Goal: Task Accomplishment & Management: Complete application form

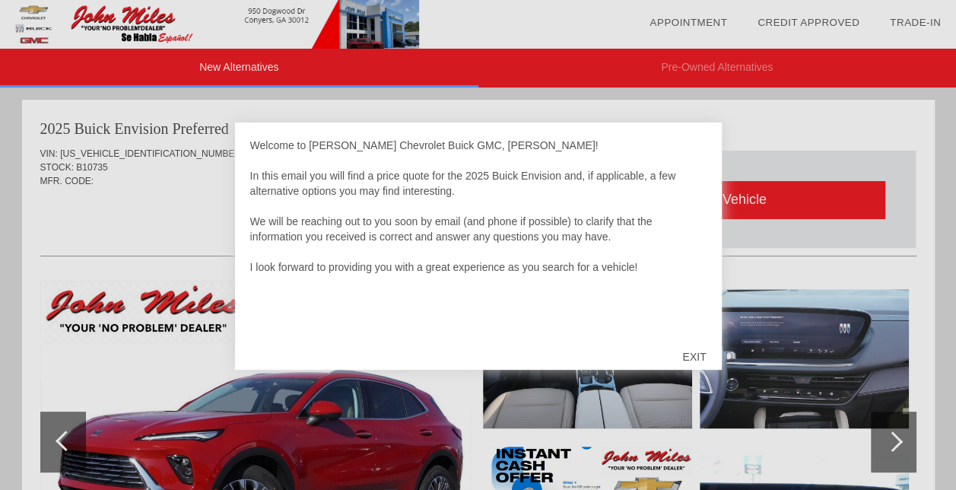
click at [691, 356] on div "EXIT" at bounding box center [694, 357] width 54 height 46
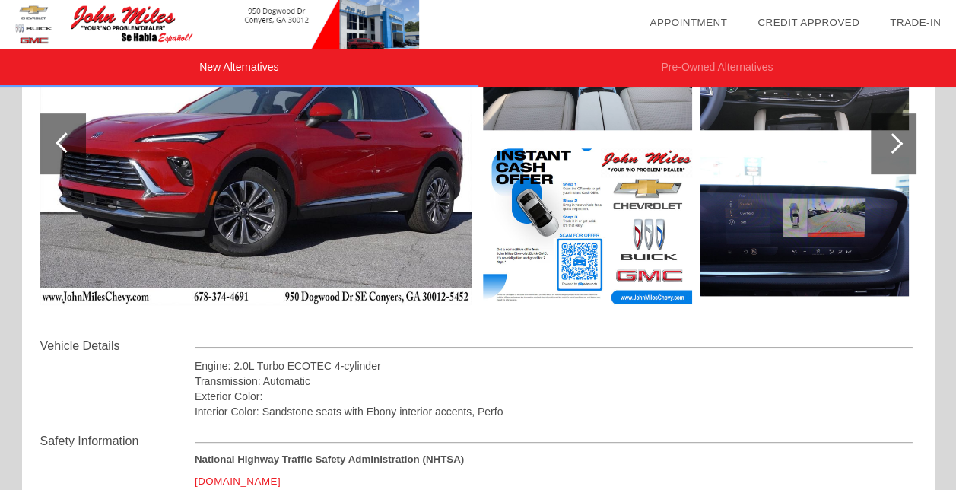
scroll to position [202, 0]
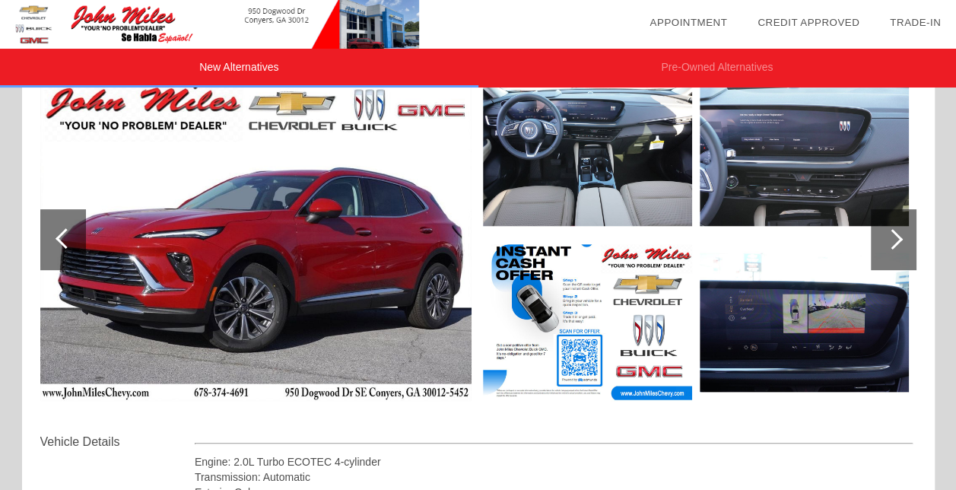
click at [897, 237] on div at bounding box center [892, 239] width 21 height 21
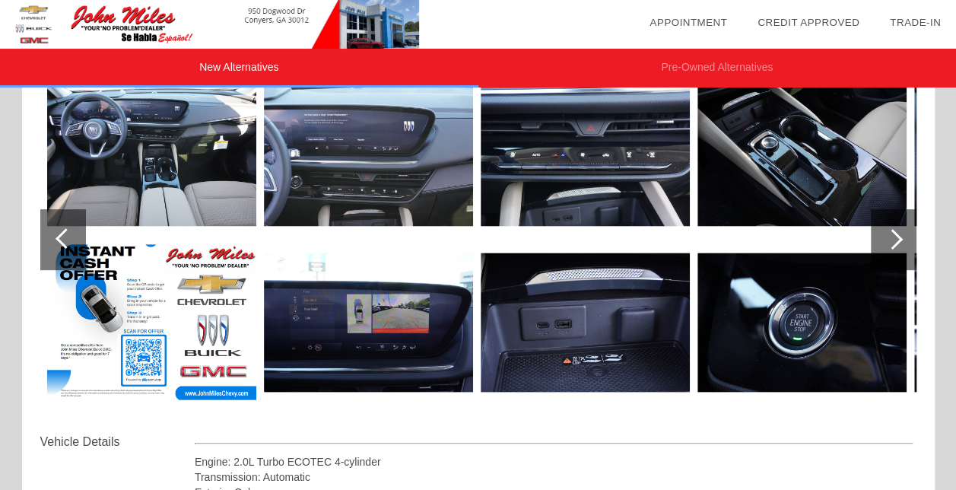
click at [897, 237] on div at bounding box center [892, 239] width 21 height 21
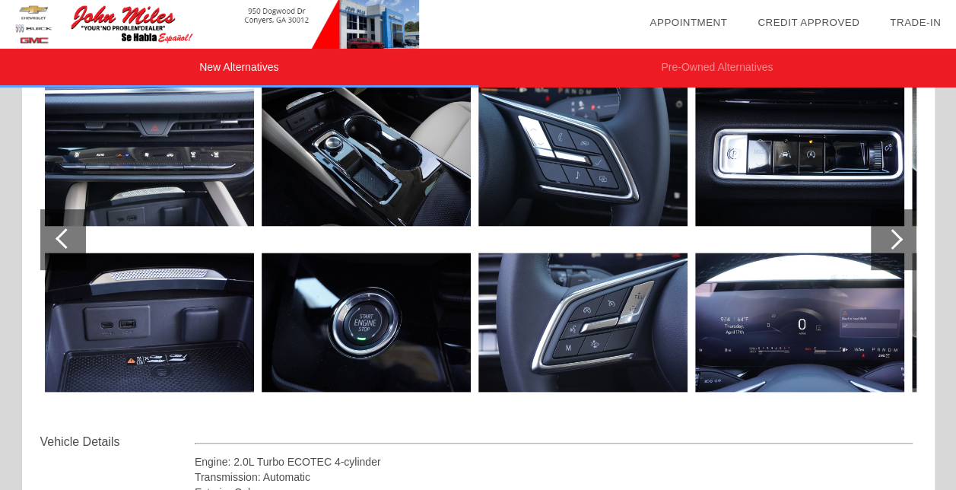
click at [897, 237] on div at bounding box center [892, 239] width 21 height 21
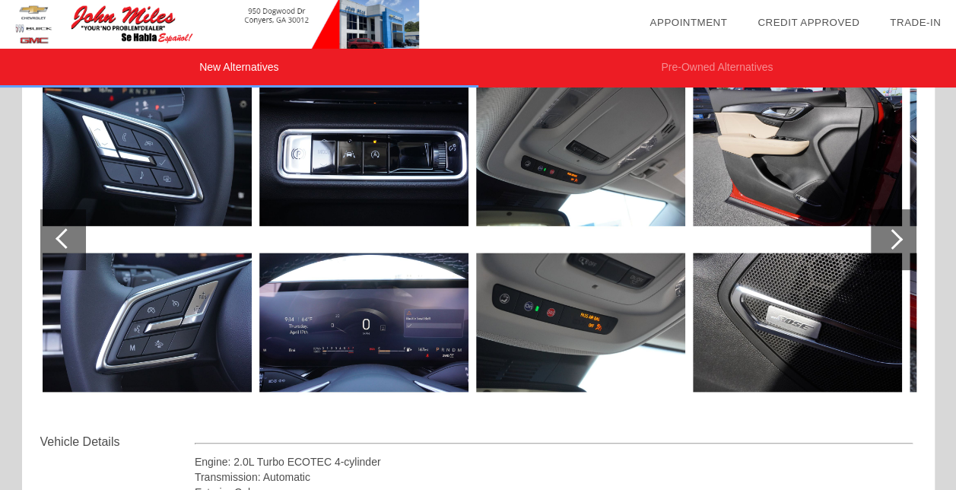
click at [897, 237] on div at bounding box center [892, 239] width 21 height 21
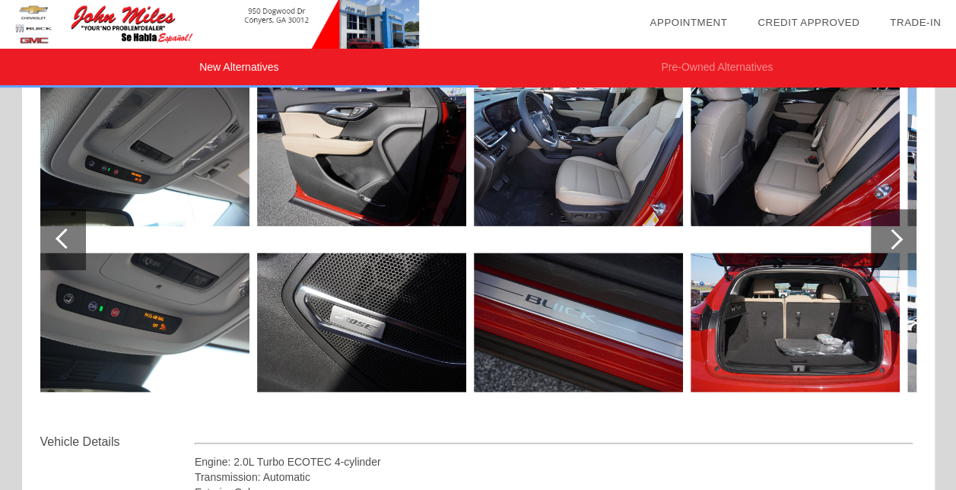
click at [564, 189] on img at bounding box center [578, 156] width 209 height 157
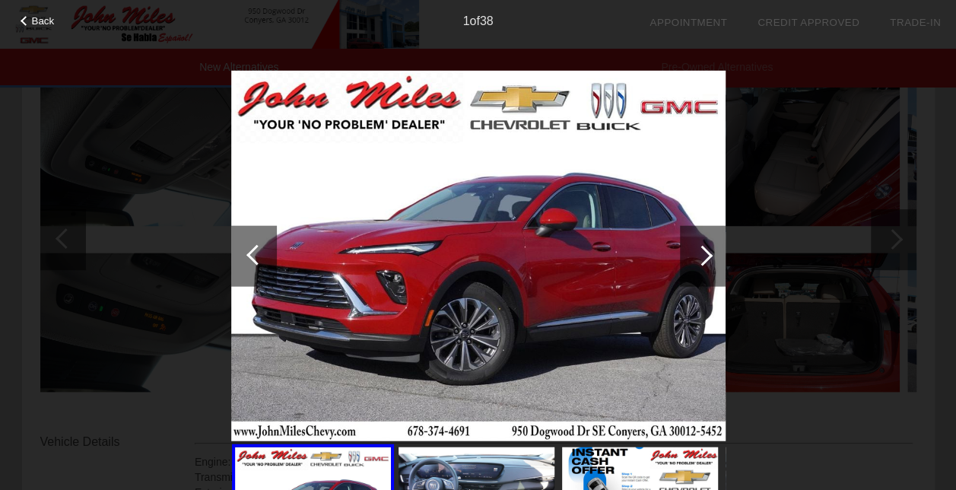
click at [710, 254] on div at bounding box center [702, 255] width 21 height 21
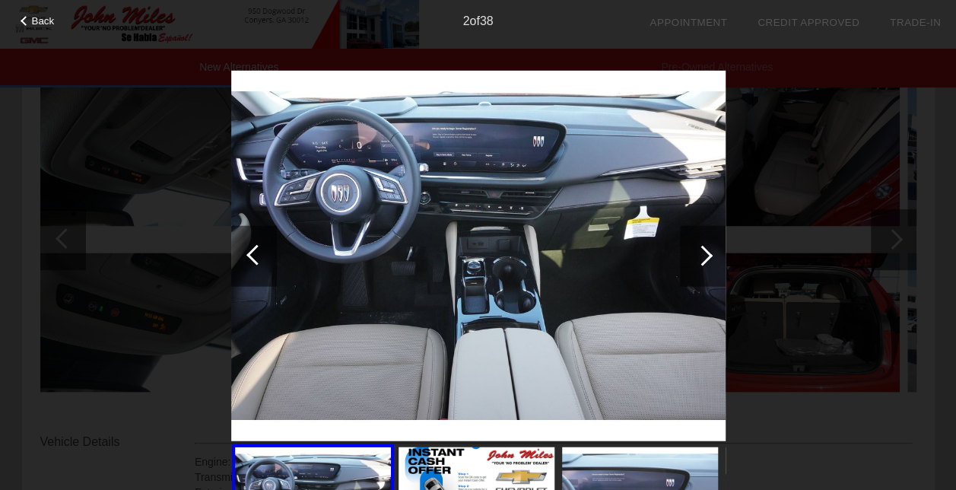
click at [710, 254] on div at bounding box center [702, 255] width 21 height 21
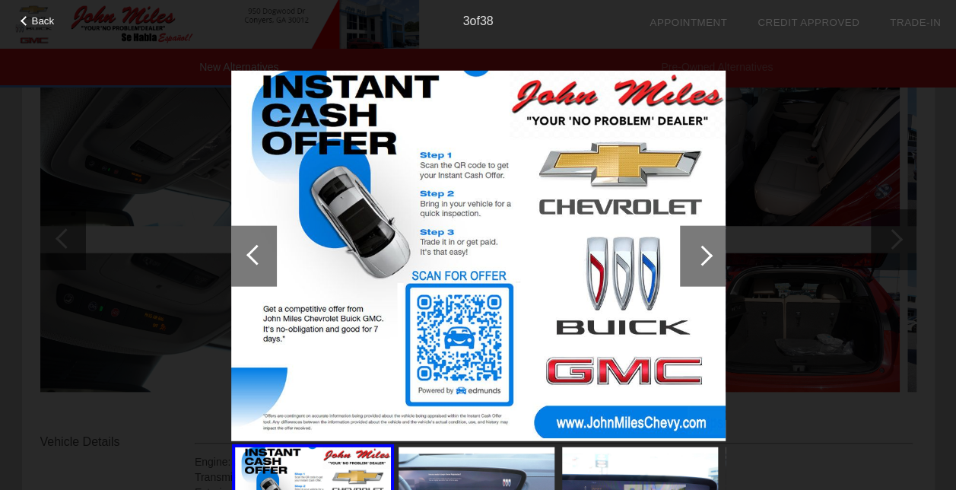
click at [710, 254] on div at bounding box center [702, 255] width 21 height 21
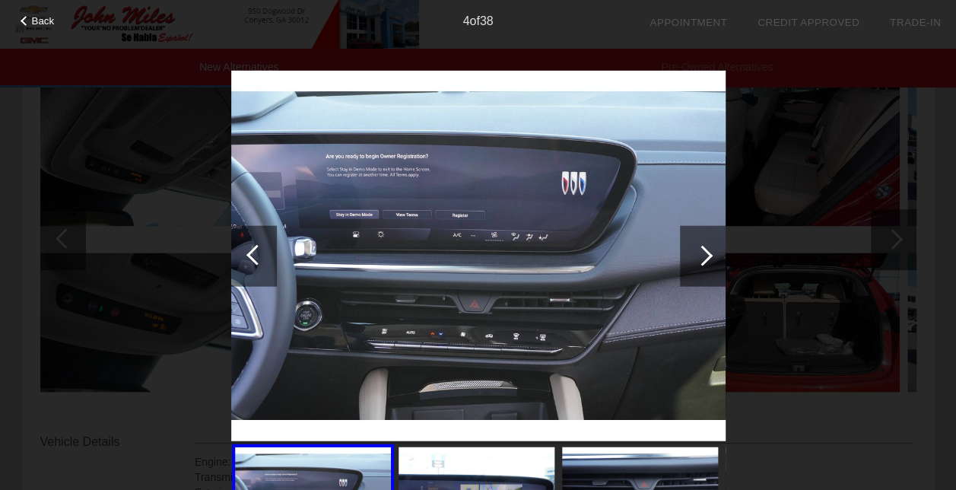
click at [710, 254] on div at bounding box center [702, 255] width 21 height 21
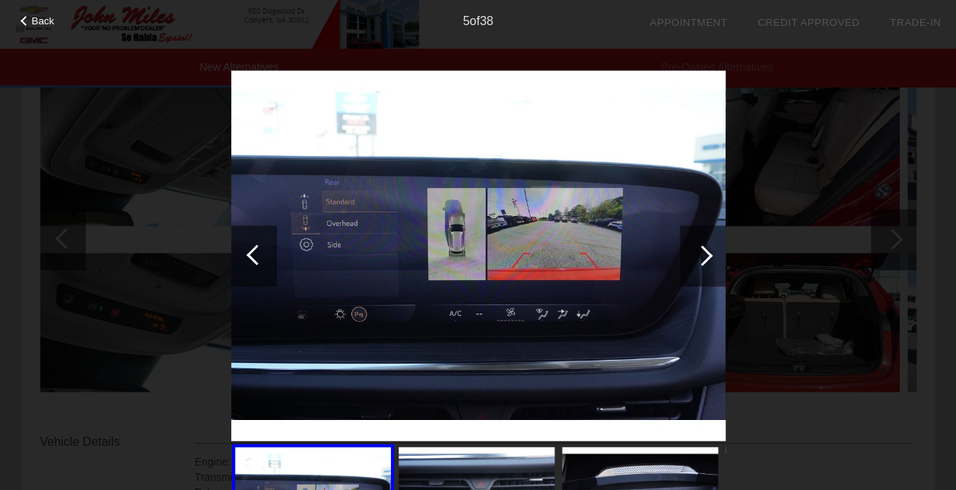
click at [710, 254] on div at bounding box center [702, 255] width 21 height 21
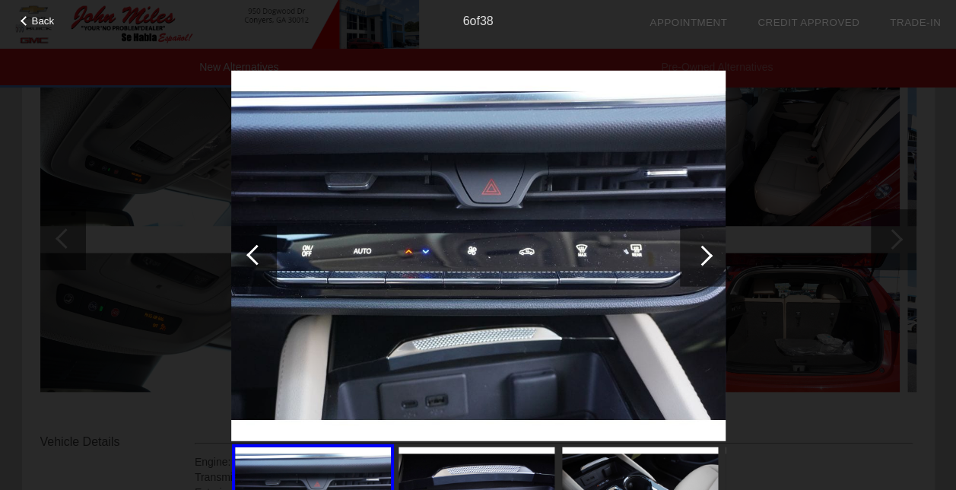
click at [710, 254] on div at bounding box center [702, 255] width 21 height 21
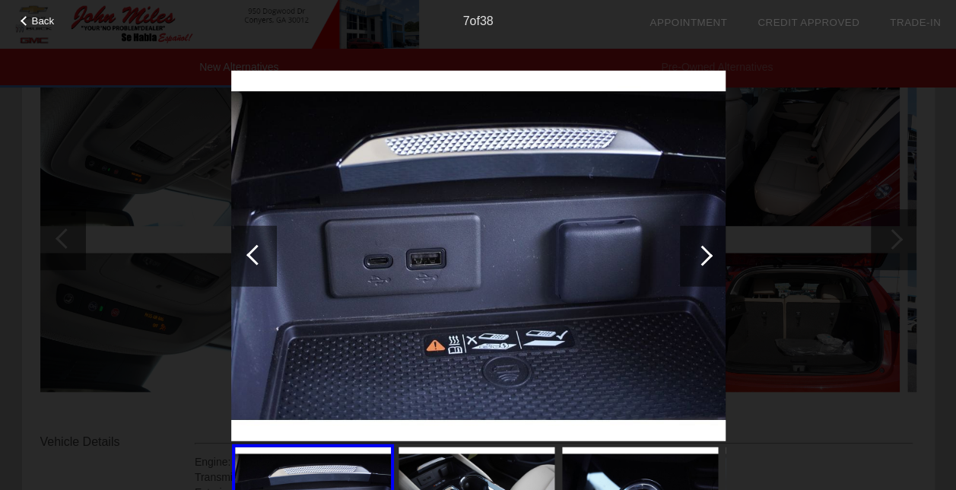
click at [710, 254] on div at bounding box center [702, 255] width 21 height 21
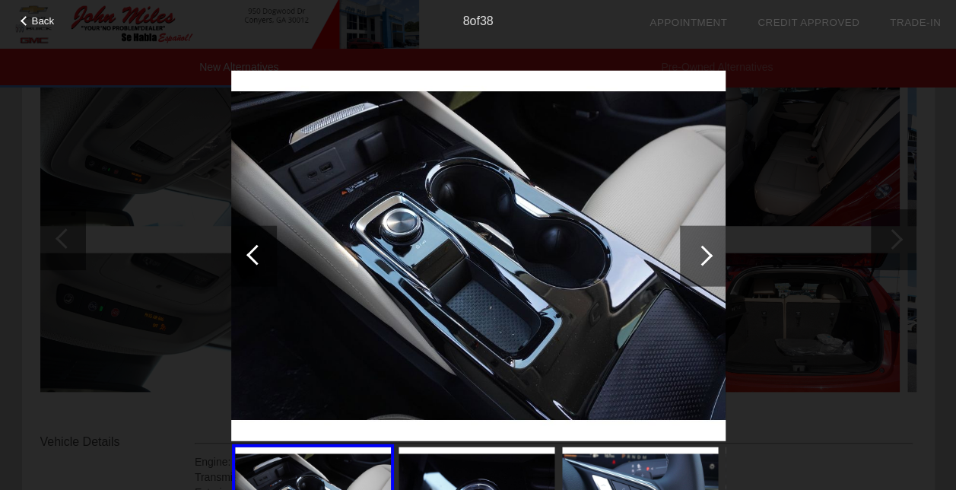
click at [710, 254] on div at bounding box center [702, 255] width 21 height 21
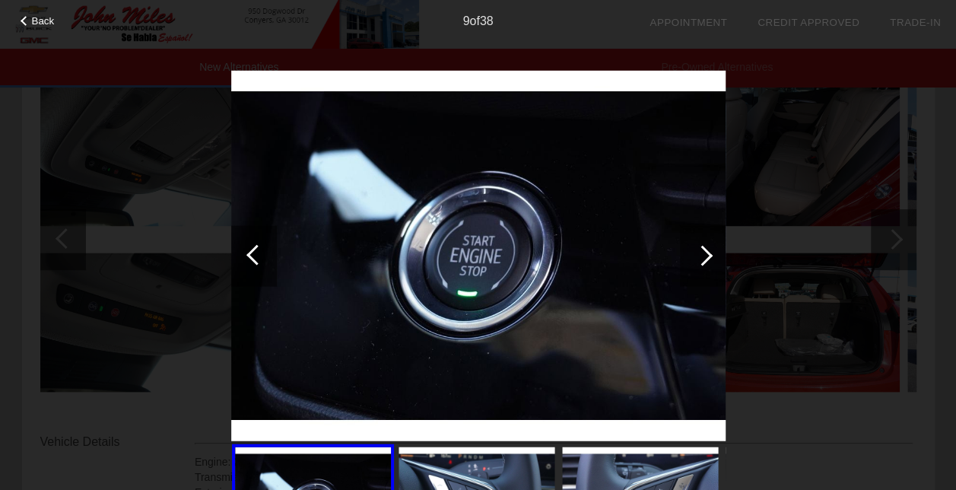
click at [710, 254] on div at bounding box center [702, 255] width 21 height 21
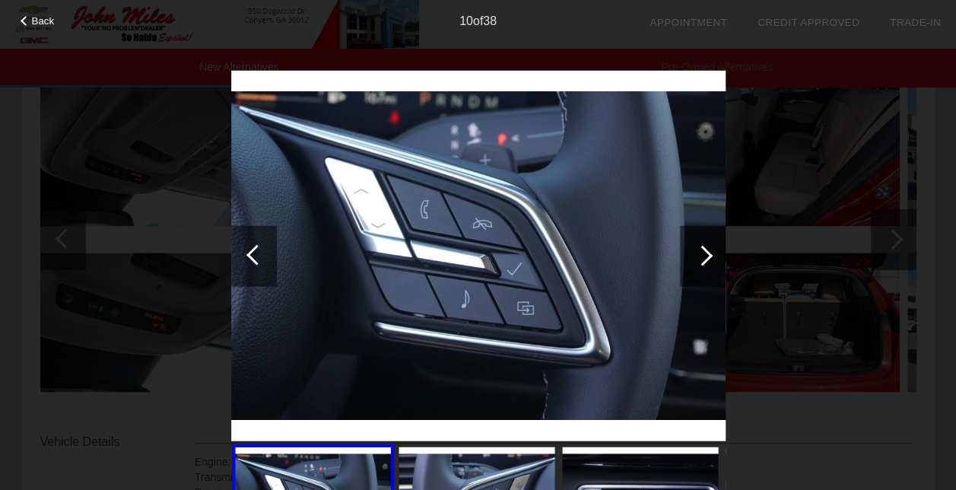
click at [710, 254] on div at bounding box center [702, 255] width 21 height 21
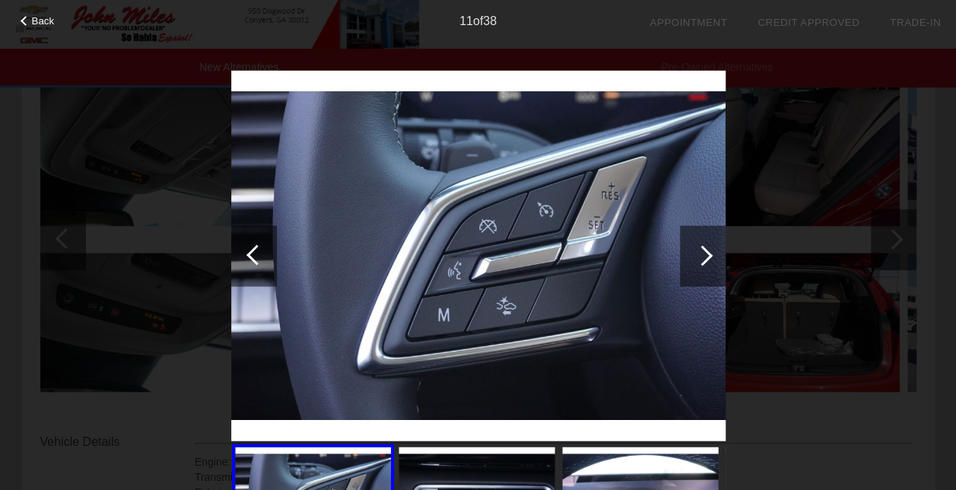
click at [710, 254] on div at bounding box center [702, 255] width 21 height 21
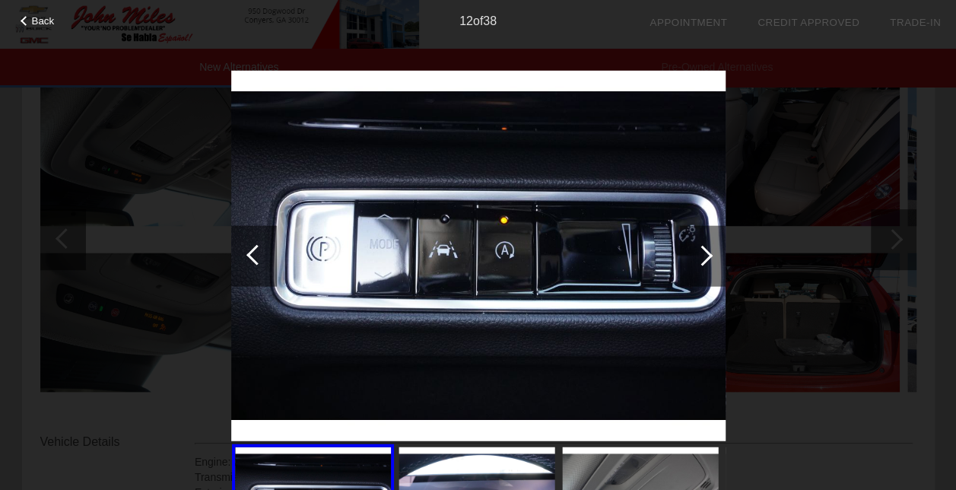
click at [710, 254] on div at bounding box center [702, 255] width 21 height 21
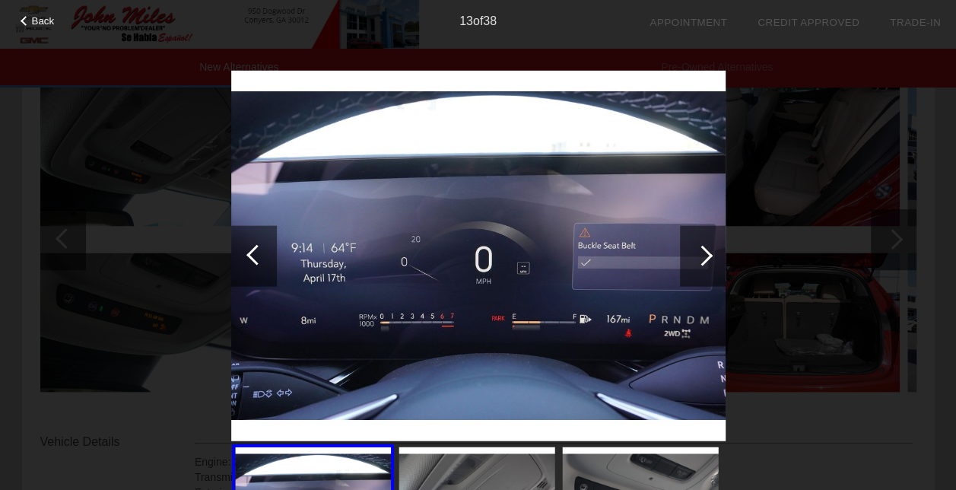
click at [710, 254] on div at bounding box center [702, 255] width 21 height 21
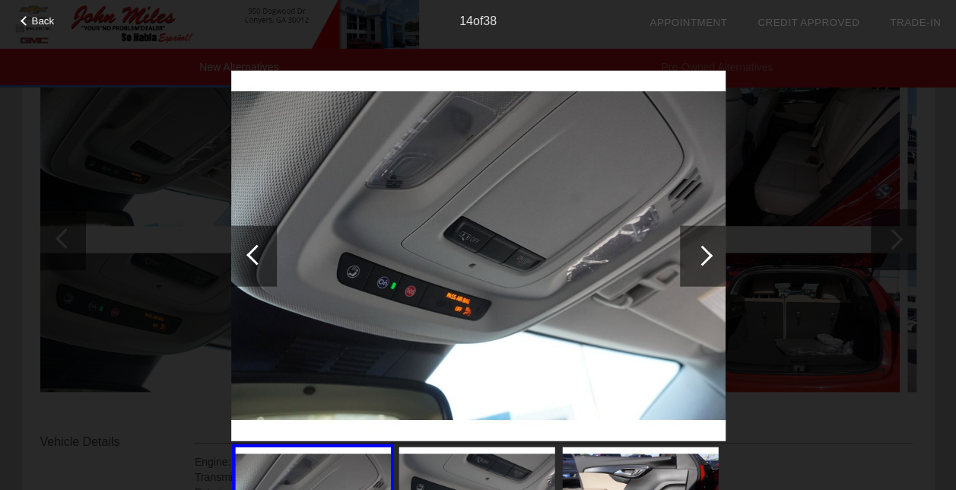
click at [710, 254] on div at bounding box center [702, 255] width 21 height 21
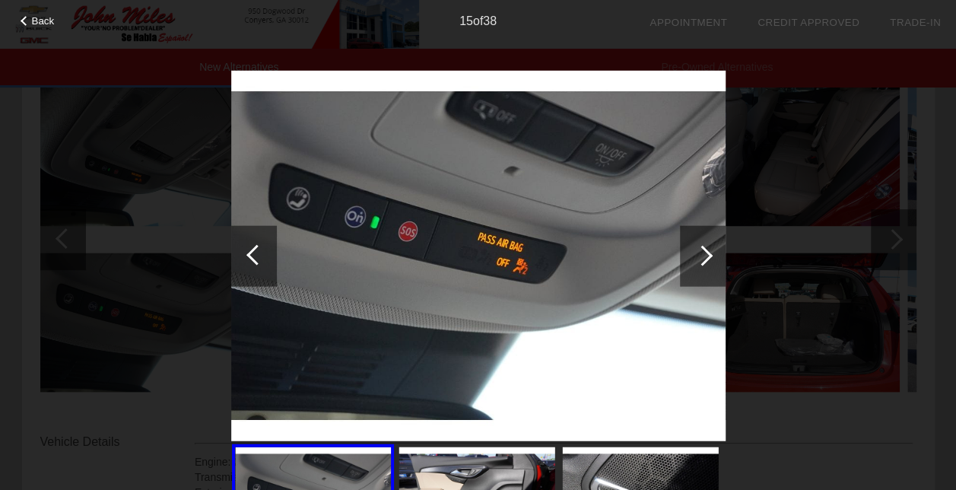
click at [710, 254] on div at bounding box center [702, 255] width 21 height 21
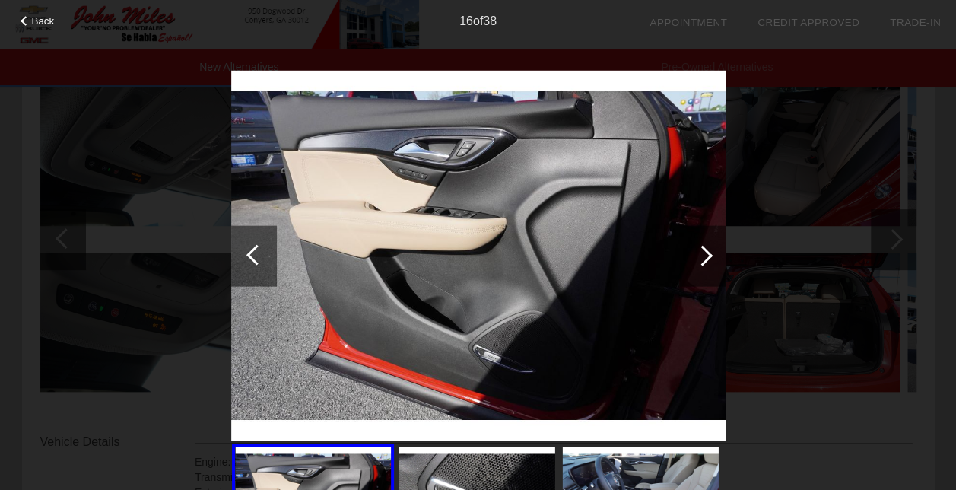
click at [710, 254] on div at bounding box center [702, 255] width 21 height 21
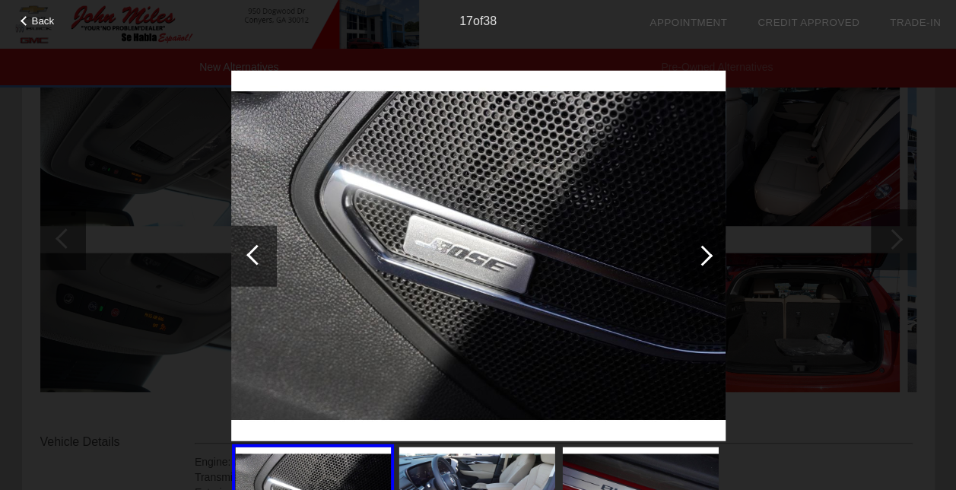
click at [710, 254] on div at bounding box center [702, 255] width 21 height 21
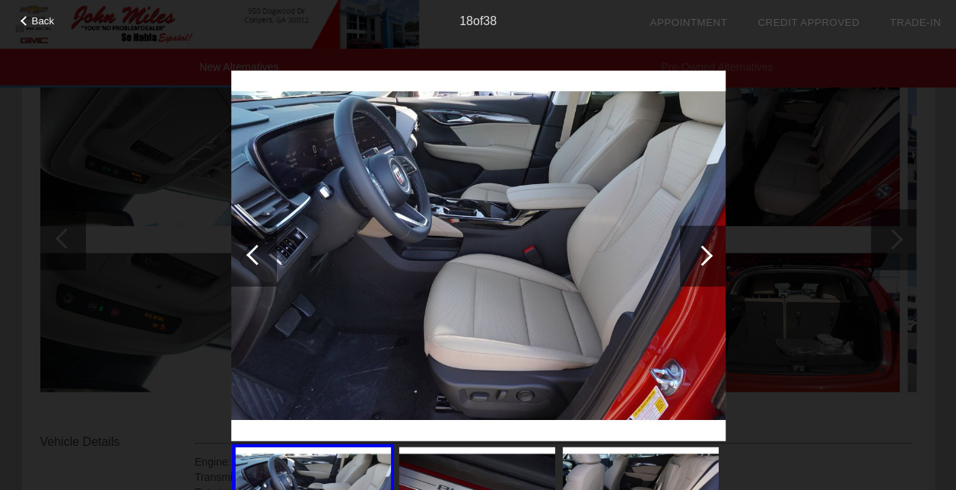
click at [710, 254] on div at bounding box center [702, 255] width 21 height 21
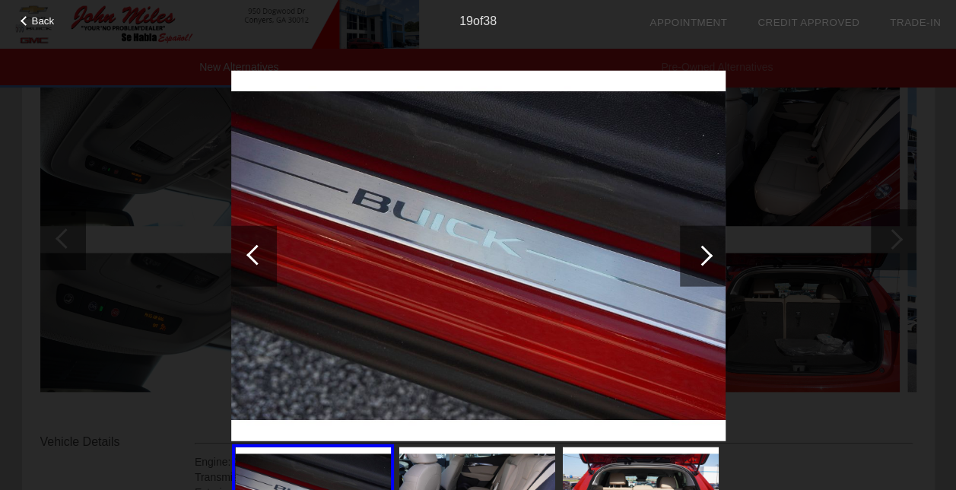
click at [710, 254] on div at bounding box center [702, 255] width 21 height 21
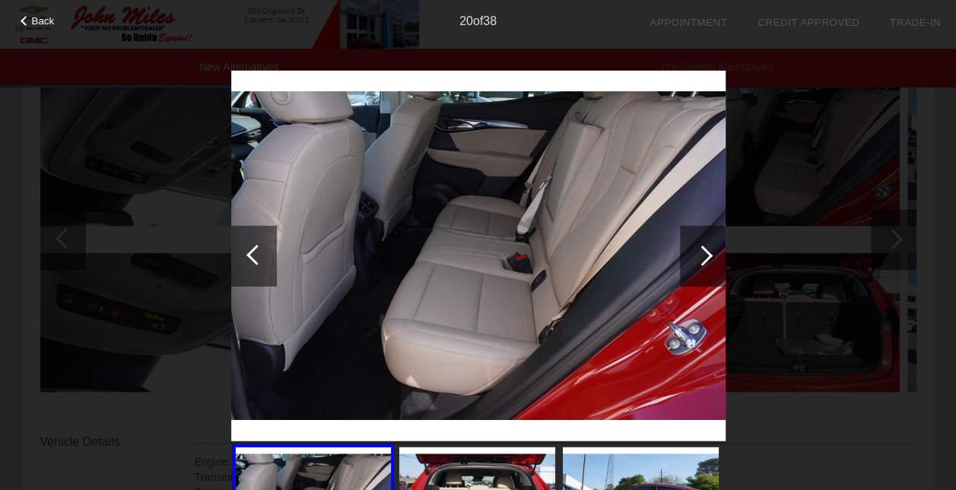
click at [710, 254] on div at bounding box center [702, 255] width 21 height 21
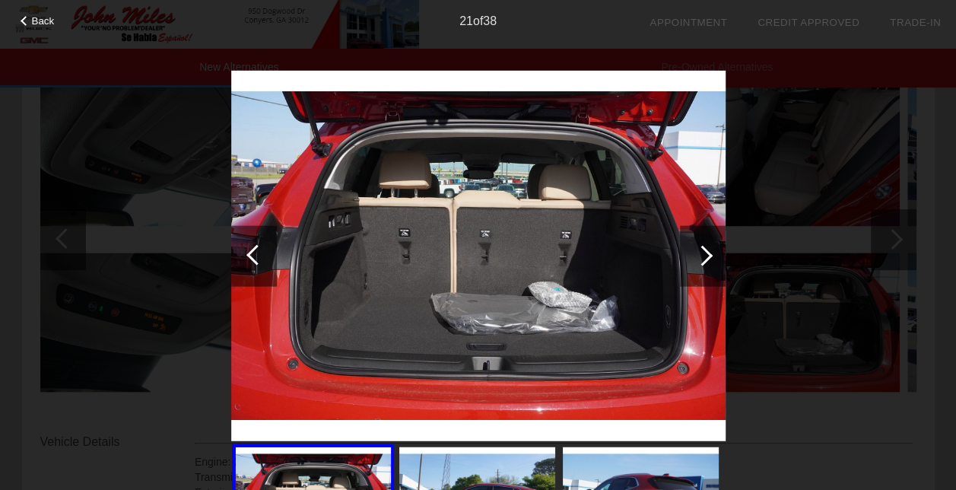
click at [710, 254] on div at bounding box center [702, 255] width 21 height 21
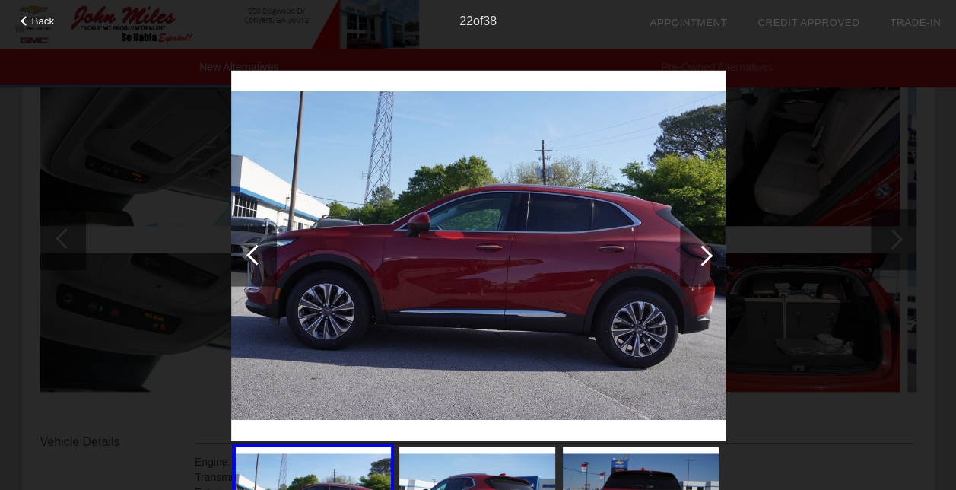
click at [710, 254] on div at bounding box center [702, 255] width 21 height 21
